Goal: Information Seeking & Learning: Learn about a topic

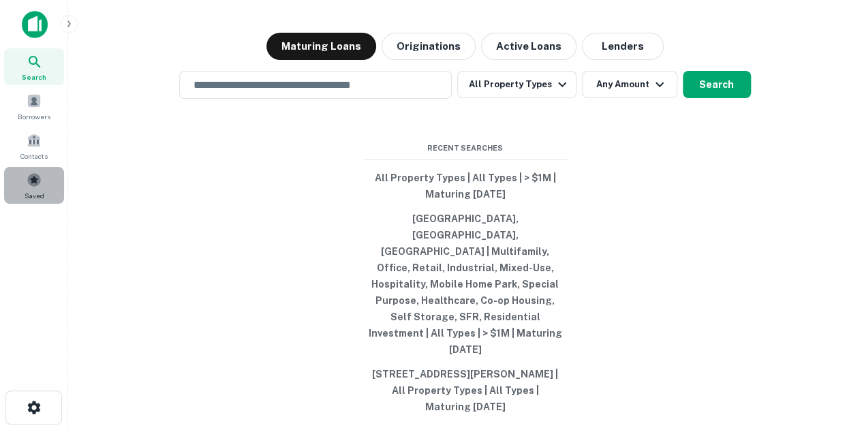
click at [55, 183] on div "Saved" at bounding box center [34, 185] width 60 height 37
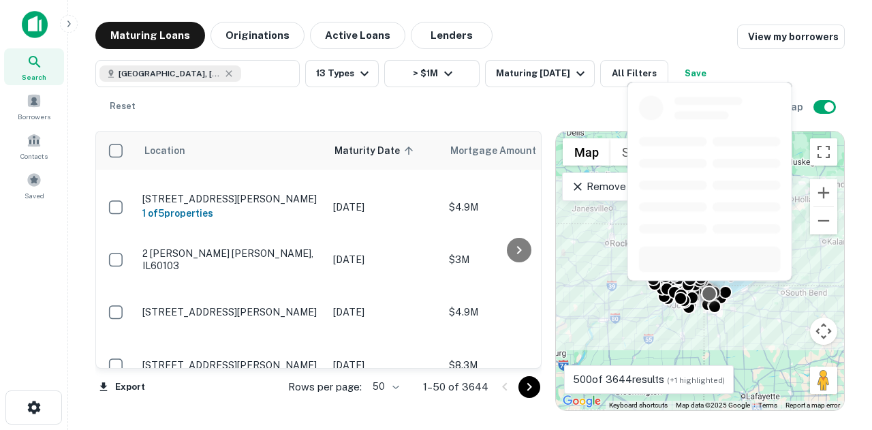
scroll to position [53, 0]
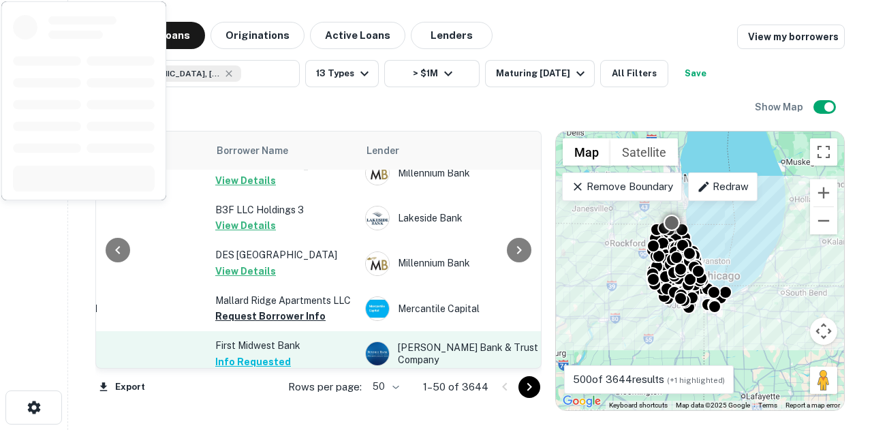
click at [298, 308] on button "Request Borrower Info" at bounding box center [270, 316] width 110 height 16
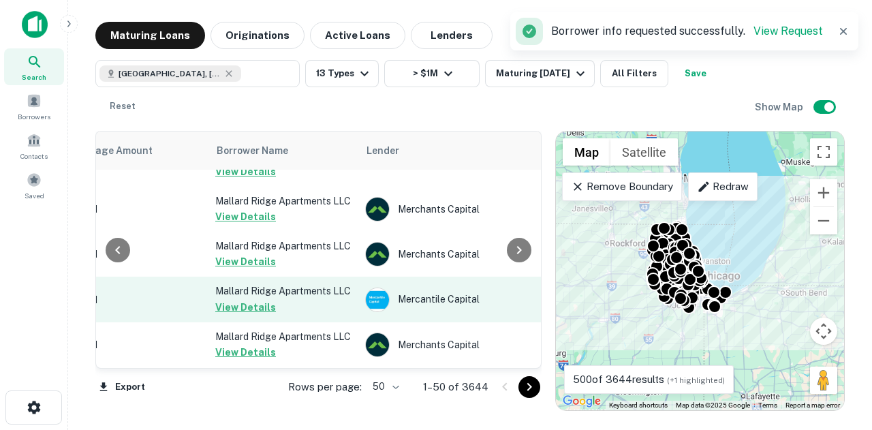
scroll to position [1757, 384]
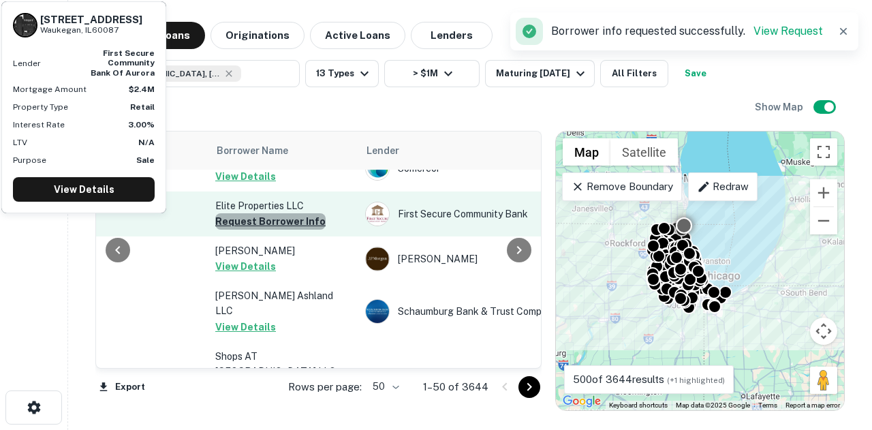
click at [307, 213] on button "Request Borrower Info" at bounding box center [270, 221] width 110 height 16
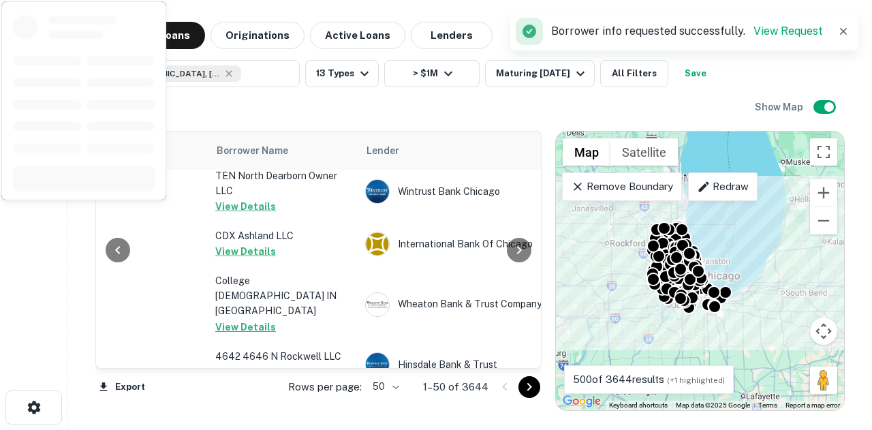
scroll to position [521, 384]
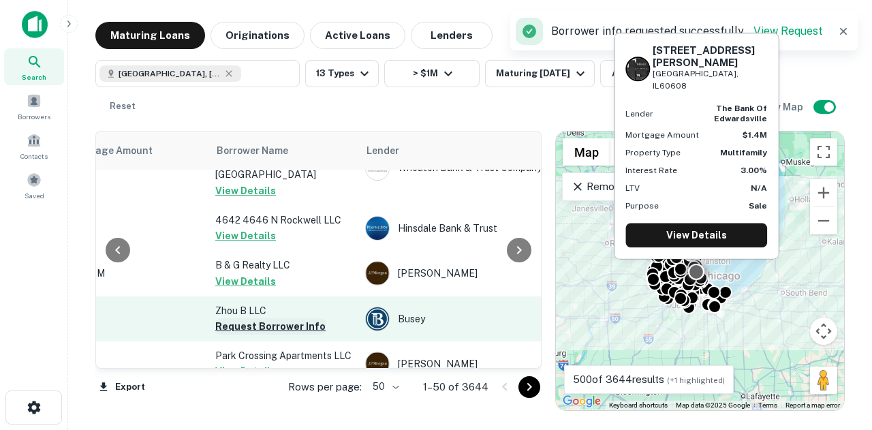
click at [303, 318] on button "Request Borrower Info" at bounding box center [270, 326] width 110 height 16
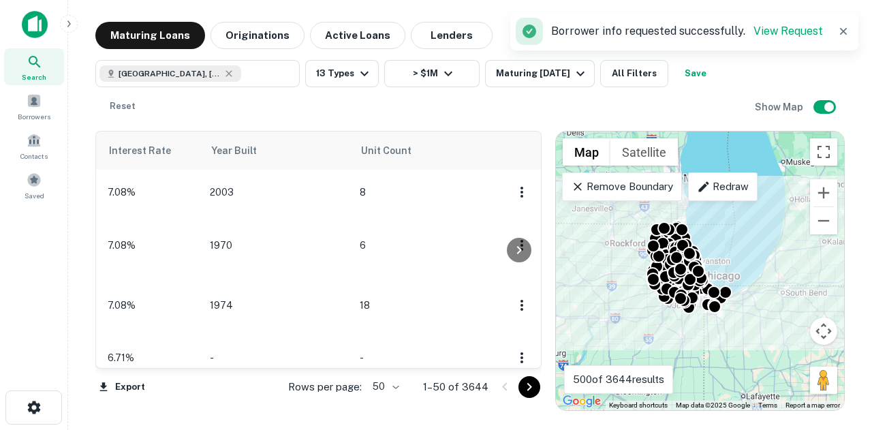
scroll to position [0, 0]
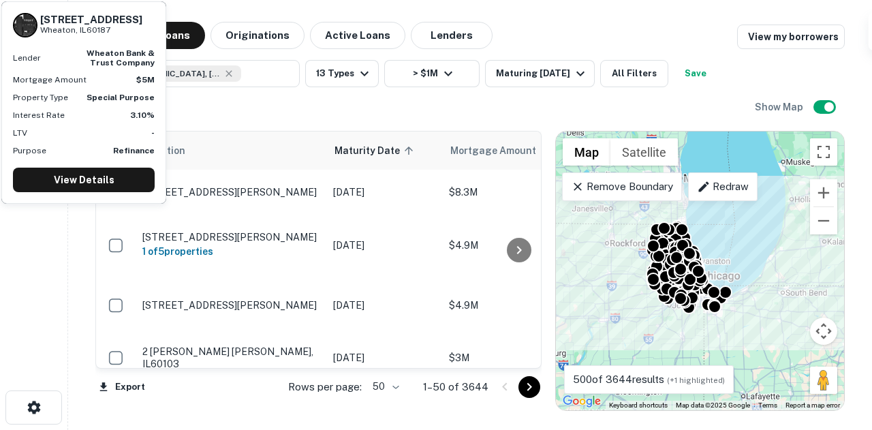
scroll to position [341, 0]
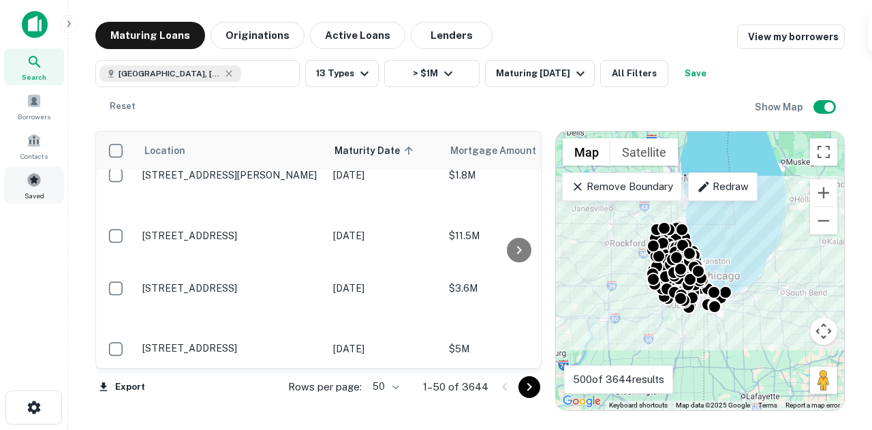
click at [26, 186] on div "Saved" at bounding box center [34, 185] width 60 height 37
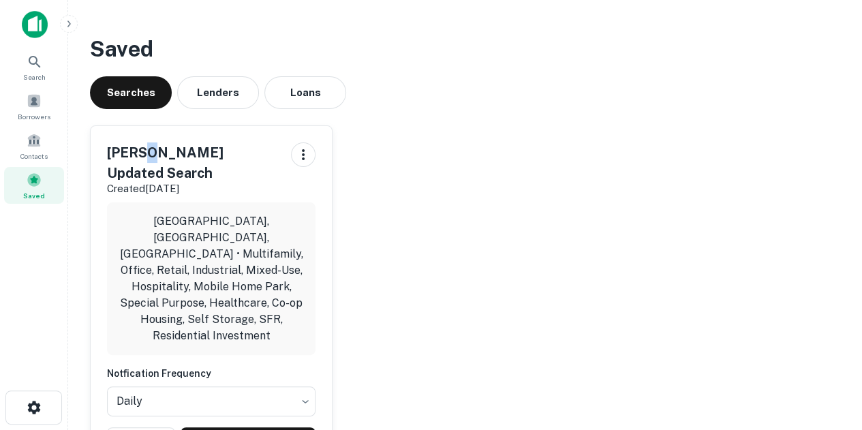
click at [145, 112] on div "Saved Searches Lenders Loans [PERSON_NAME] Updated Search Created [DATE] [GEOGR…" at bounding box center [465, 256] width 772 height 469
click at [209, 88] on button "Lenders" at bounding box center [218, 92] width 82 height 33
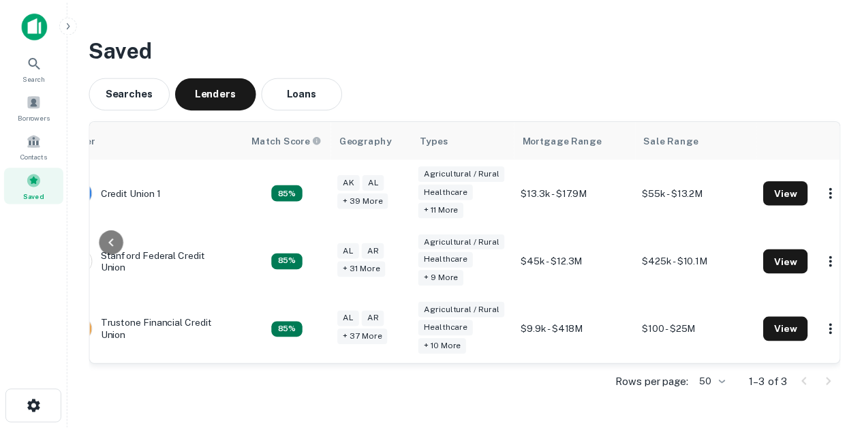
scroll to position [0, 82]
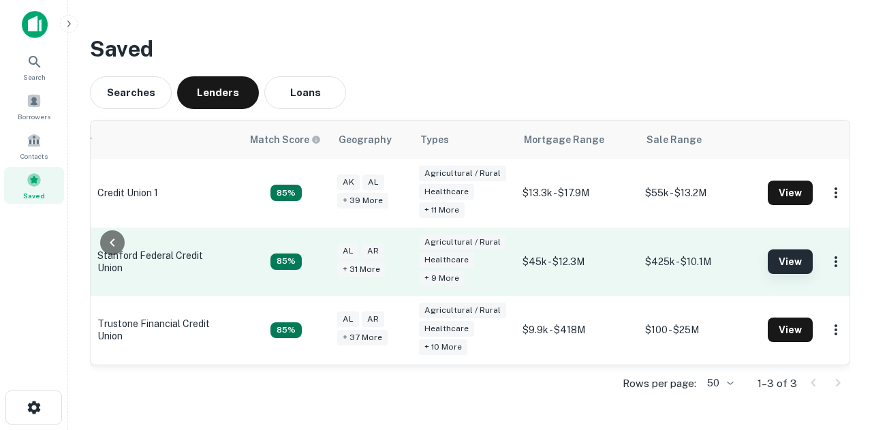
click at [769, 260] on button "View" at bounding box center [790, 261] width 45 height 25
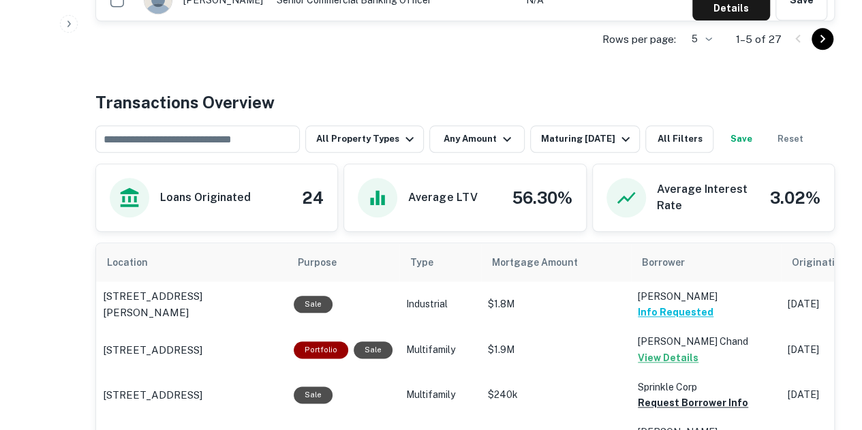
scroll to position [722, 0]
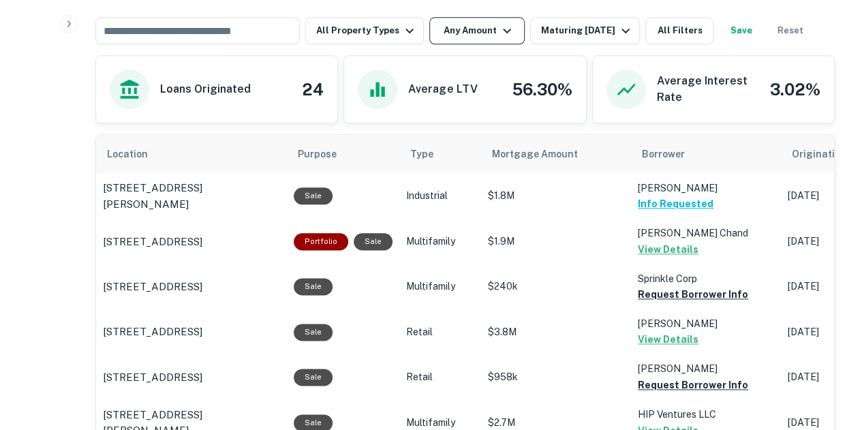
click at [493, 38] on button "Any Amount" at bounding box center [476, 30] width 95 height 27
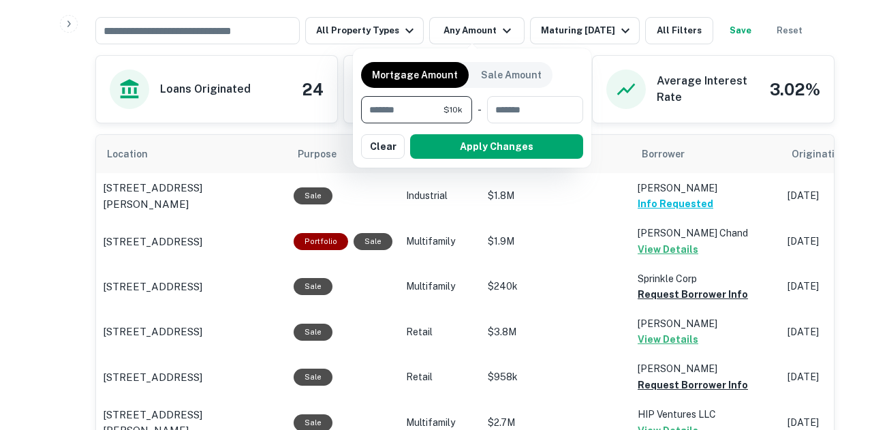
type input "******"
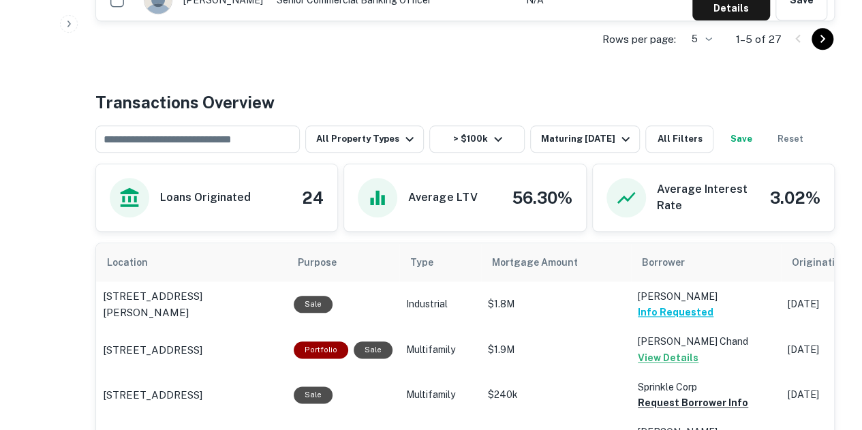
scroll to position [722, 0]
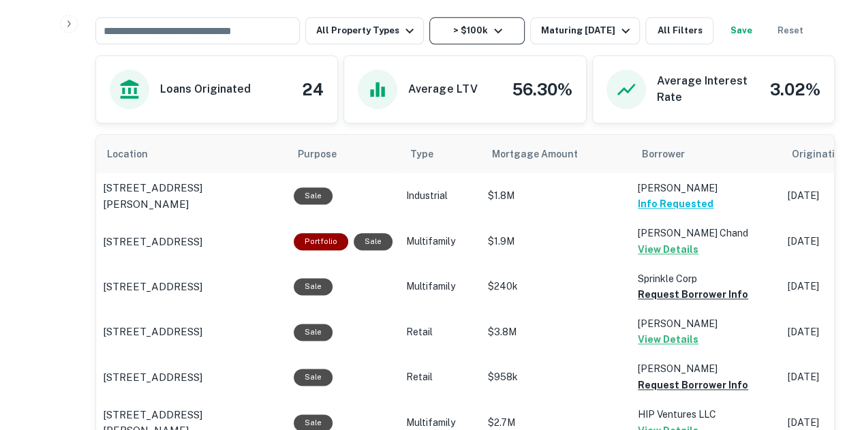
click at [490, 31] on icon "button" at bounding box center [498, 30] width 16 height 16
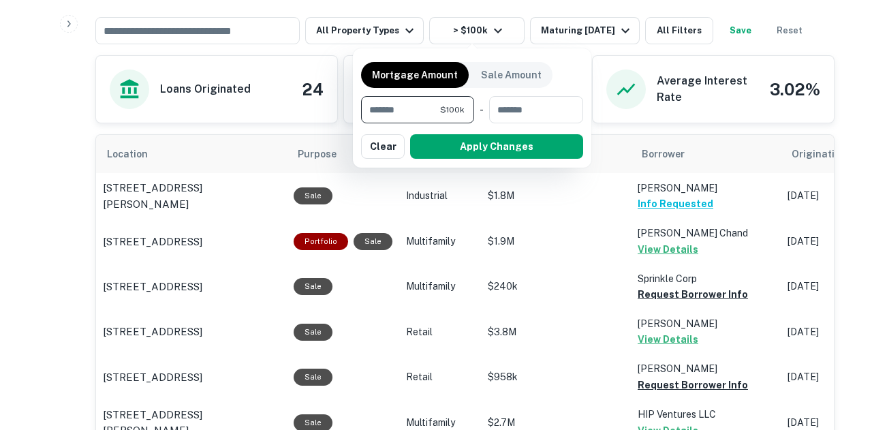
type input "*******"
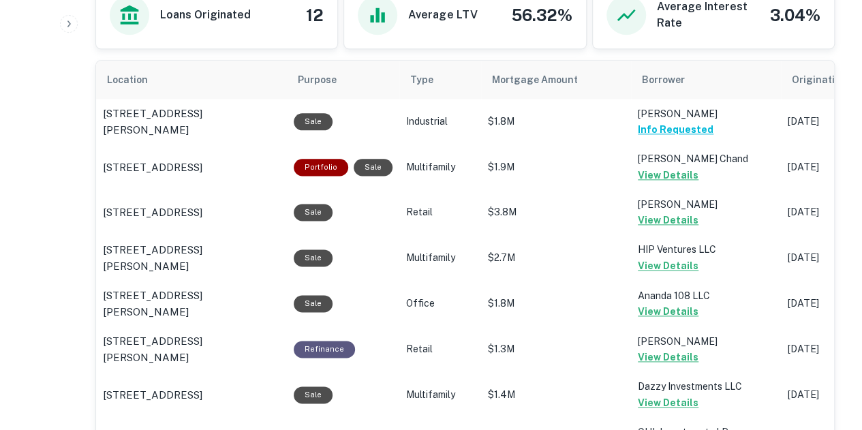
scroll to position [1032, 0]
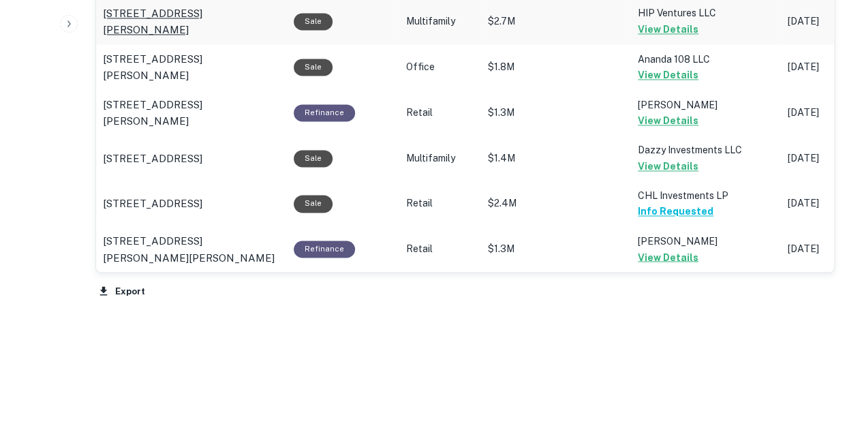
scroll to position [722, 0]
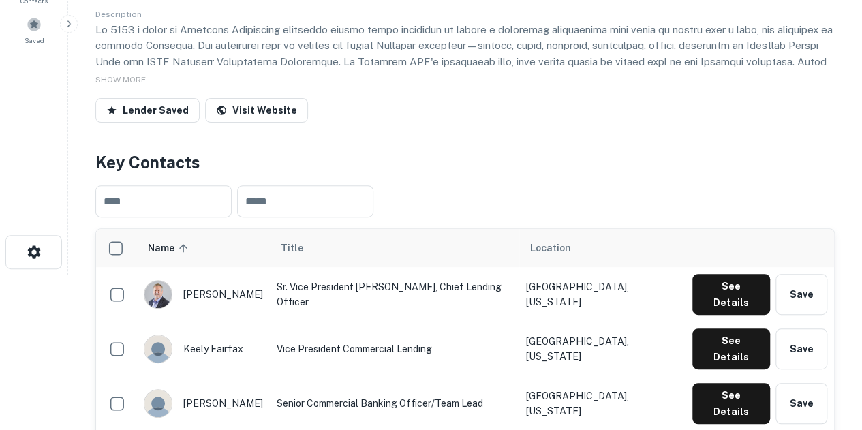
scroll to position [477, 0]
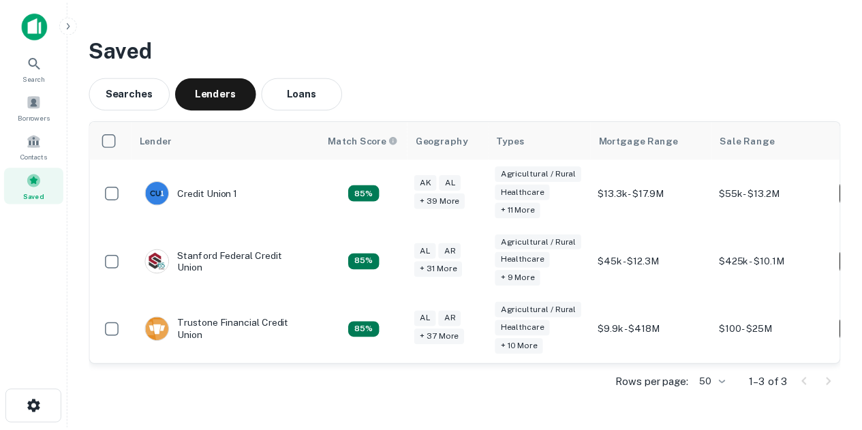
scroll to position [0, 63]
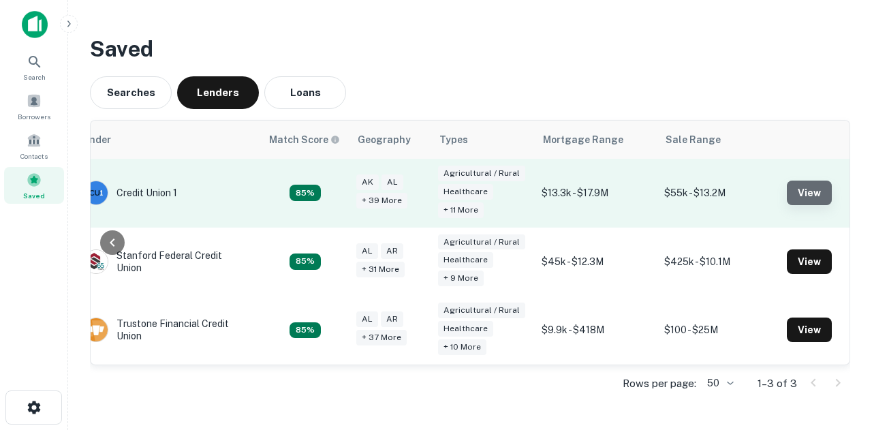
click at [801, 191] on button "View" at bounding box center [809, 193] width 45 height 25
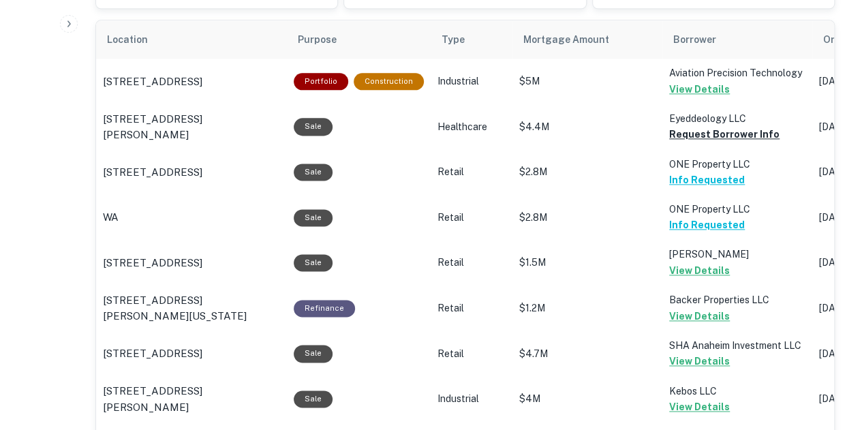
scroll to position [669, 0]
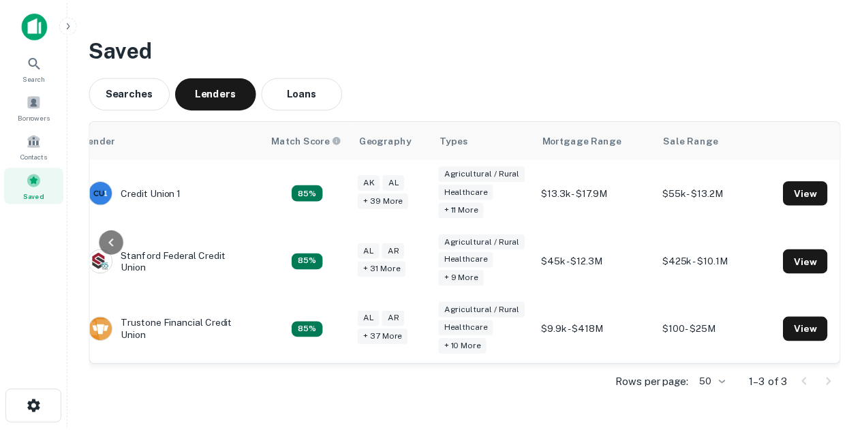
scroll to position [0, 82]
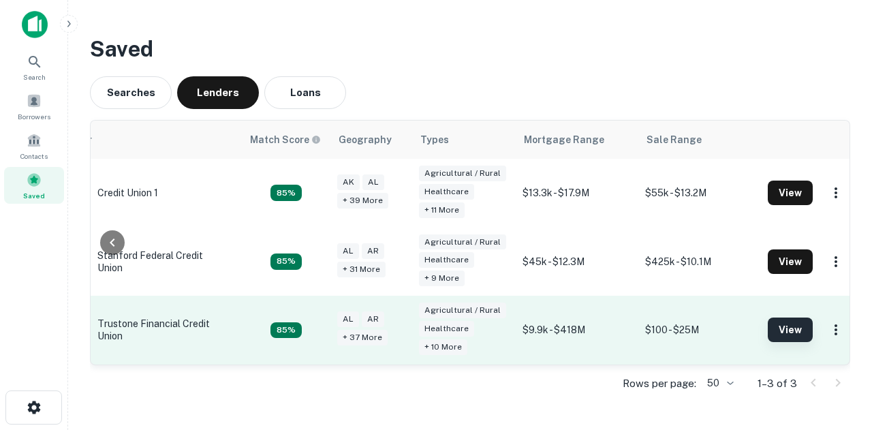
click at [785, 326] on button "View" at bounding box center [790, 330] width 45 height 25
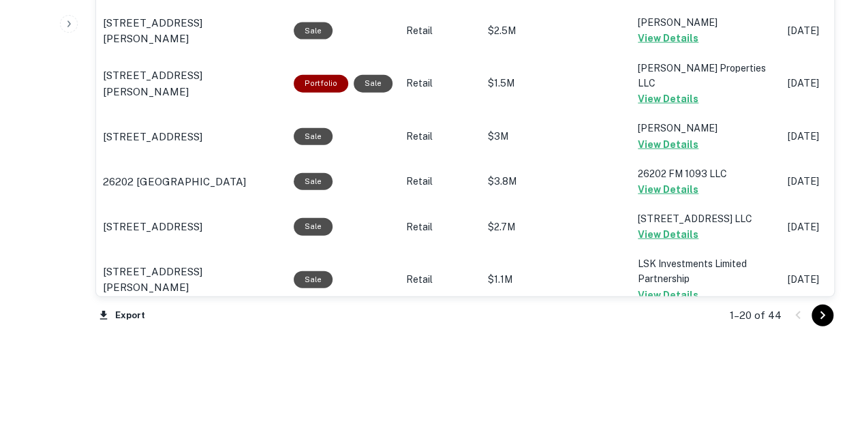
scroll to position [1586, 0]
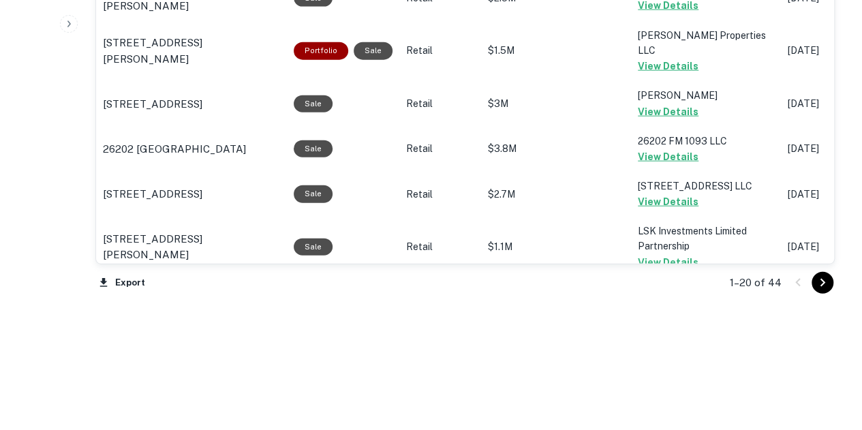
drag, startPoint x: 824, startPoint y: 283, endPoint x: 808, endPoint y: 293, distance: 19.3
drag, startPoint x: 808, startPoint y: 293, endPoint x: 829, endPoint y: 277, distance: 26.7
click at [810, 292] on div "1–20 of 44" at bounding box center [773, 282] width 121 height 37
click at [831, 275] on button "Go to next page" at bounding box center [823, 283] width 22 height 22
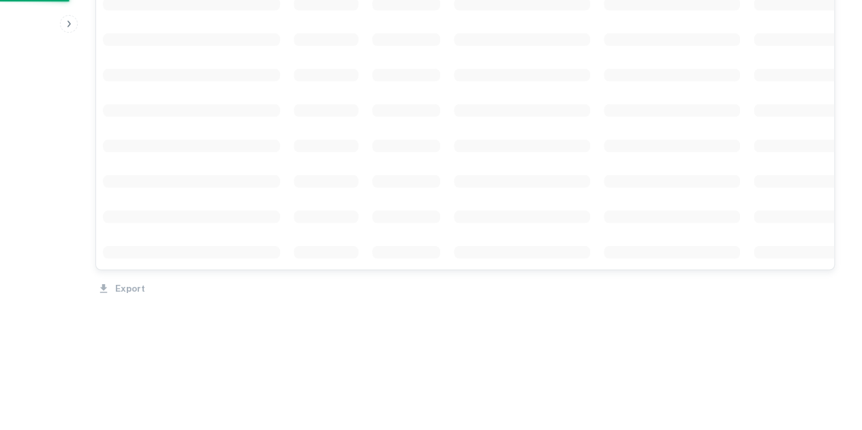
click at [831, 275] on div "Export" at bounding box center [464, 285] width 739 height 29
click at [831, 275] on div "Export" at bounding box center [464, 287] width 739 height 29
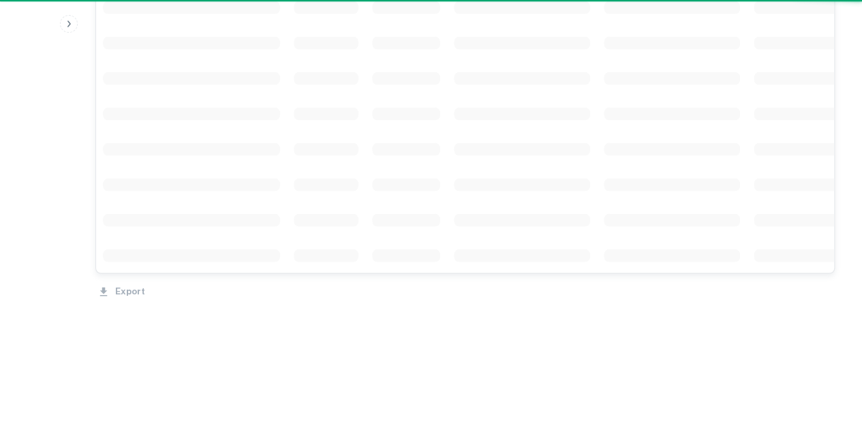
click at [831, 275] on div "Export" at bounding box center [464, 287] width 739 height 29
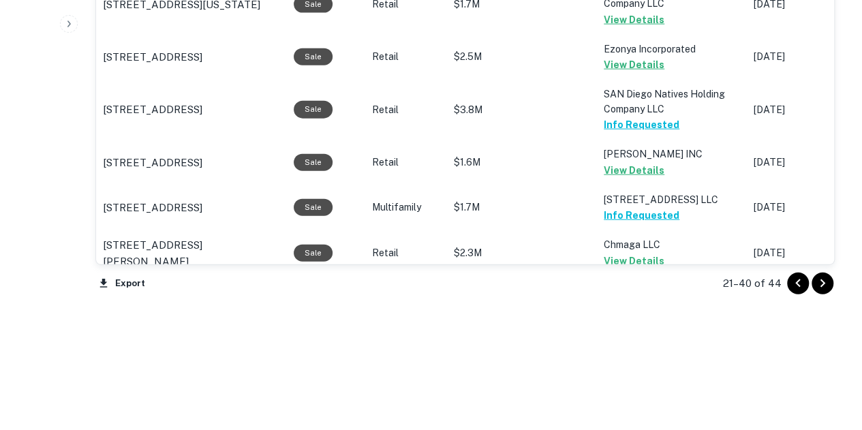
click at [824, 281] on icon "Go to next page" at bounding box center [822, 283] width 16 height 16
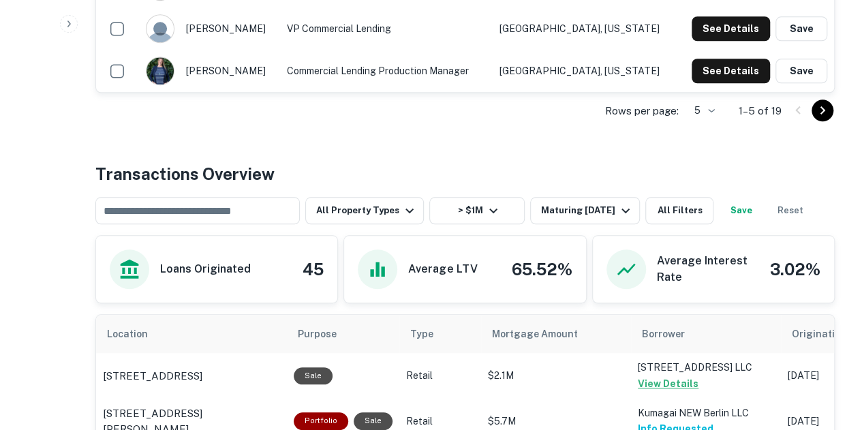
scroll to position [541, 0]
